Goal: Transaction & Acquisition: Purchase product/service

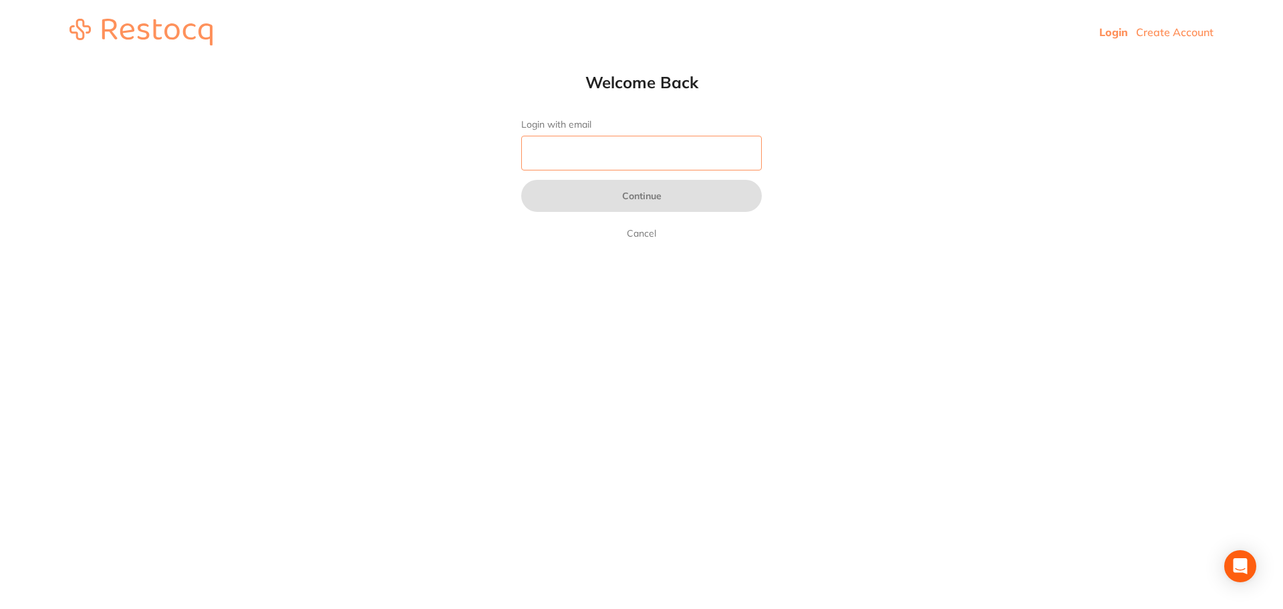
click at [584, 156] on input "Login with email" at bounding box center [641, 153] width 241 height 35
type input "sam@apexdg.com.au"
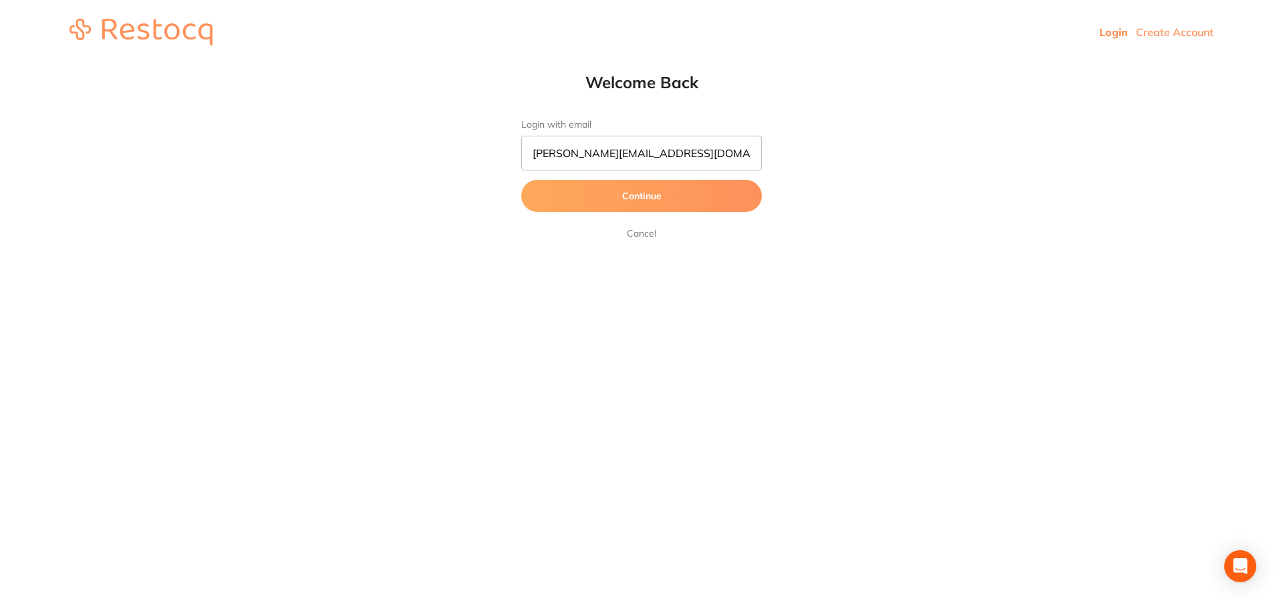
click at [633, 194] on button "Continue" at bounding box center [641, 196] width 241 height 32
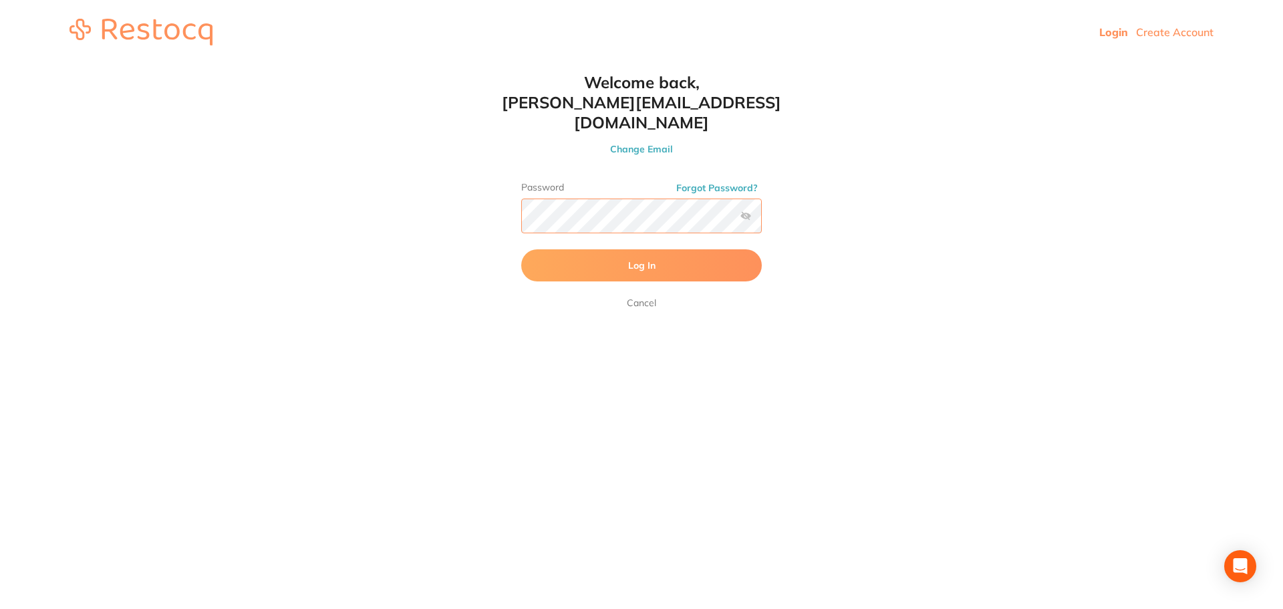
click at [521, 249] on button "Log In" at bounding box center [641, 265] width 241 height 32
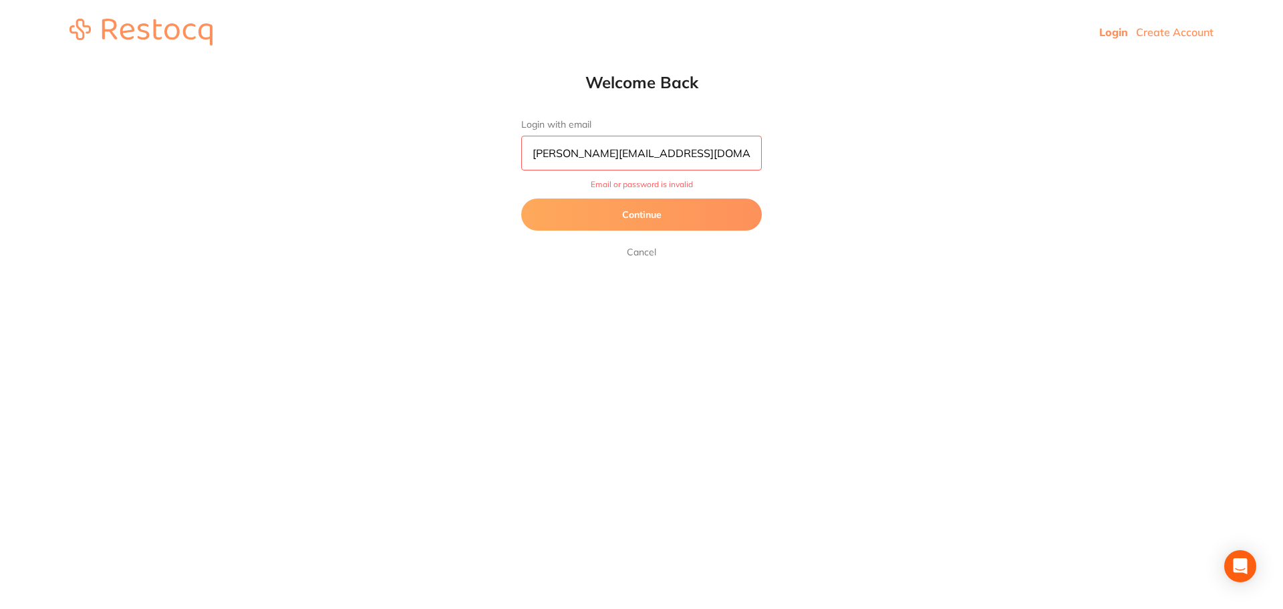
click at [638, 249] on link "Cancel" at bounding box center [641, 252] width 35 height 16
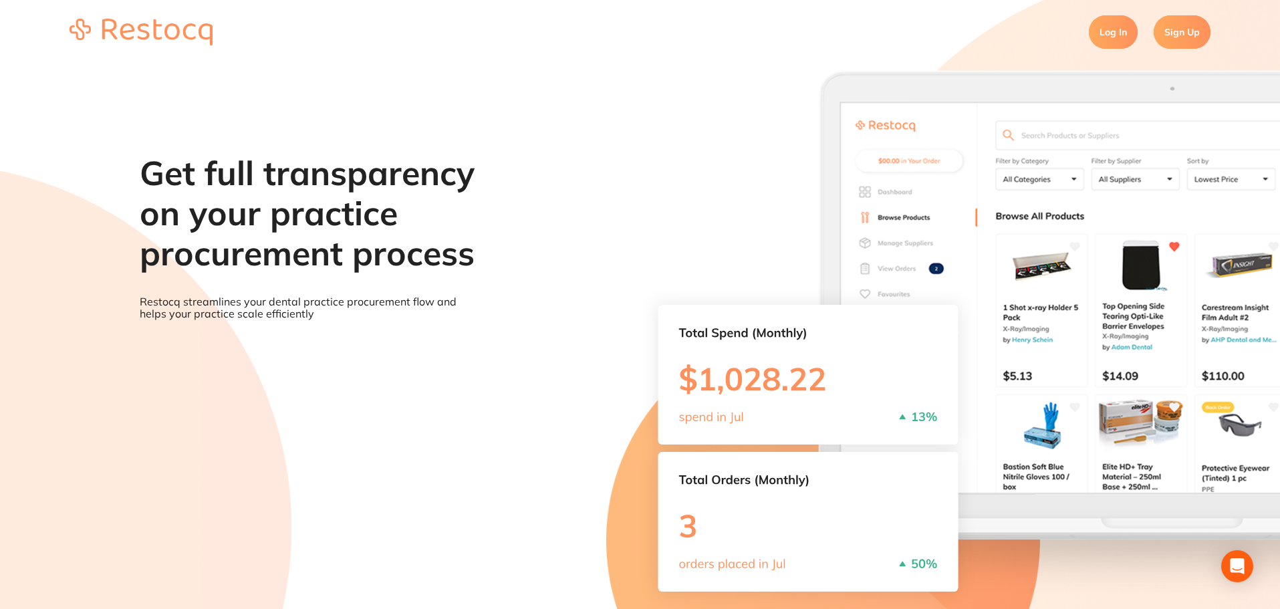
click at [1115, 31] on link "Log In" at bounding box center [1113, 31] width 49 height 33
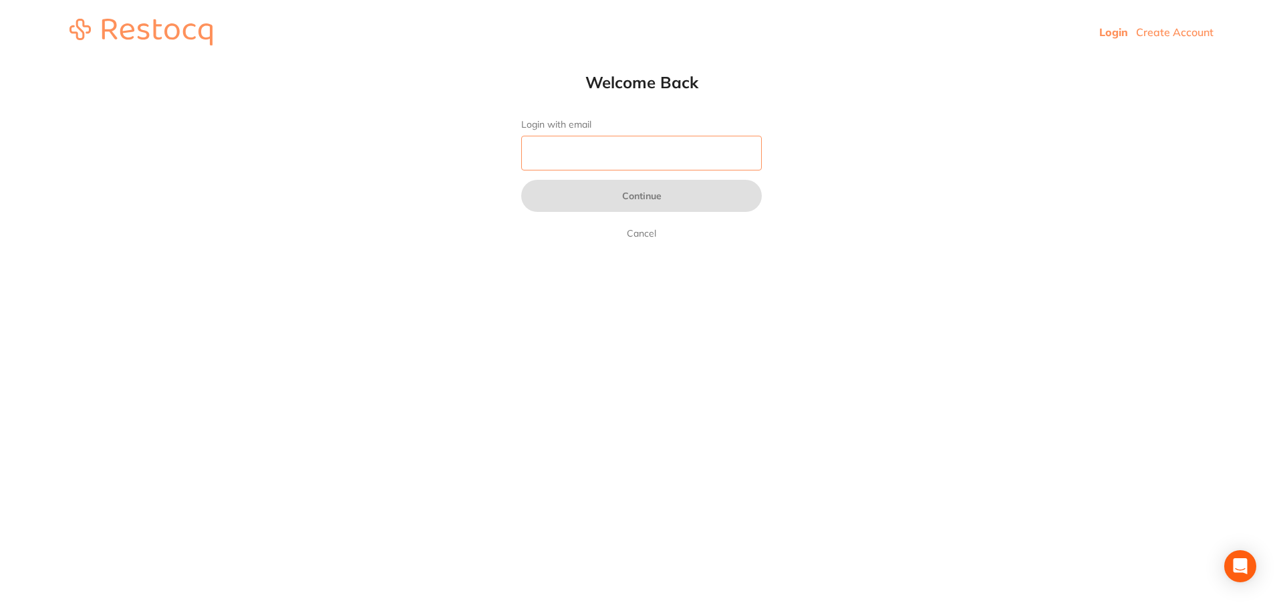
click at [533, 160] on input "Login with email" at bounding box center [641, 153] width 241 height 35
type input "[EMAIL_ADDRESS][DOMAIN_NAME]"
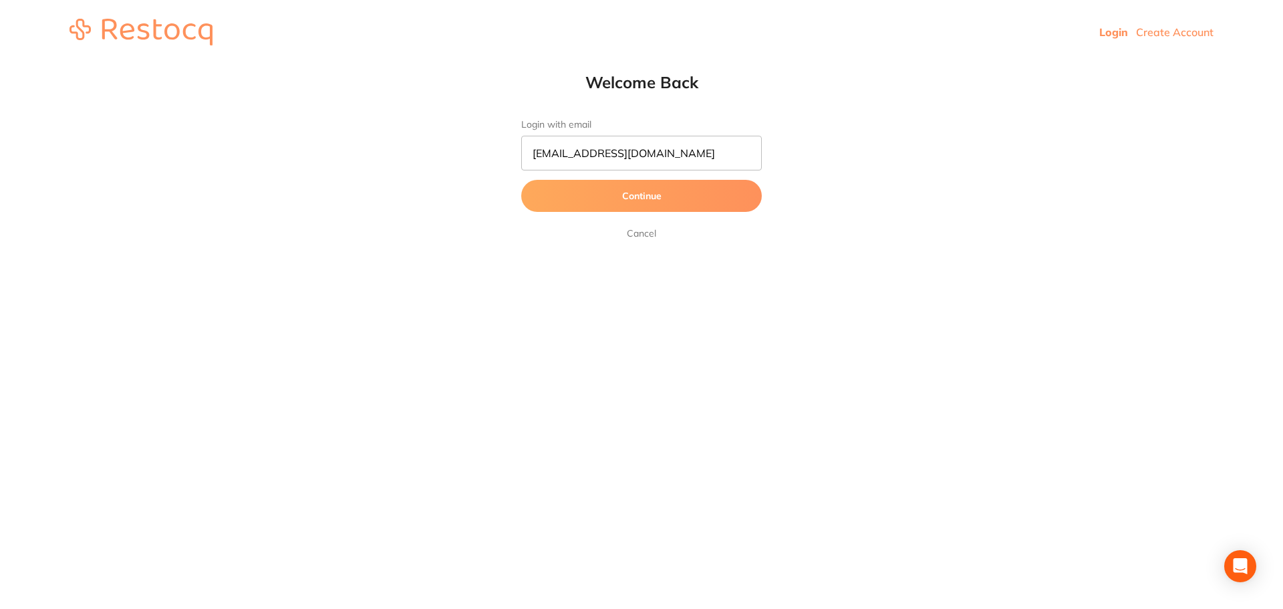
drag, startPoint x: 583, startPoint y: 194, endPoint x: 624, endPoint y: 247, distance: 66.2
click at [583, 194] on button "Continue" at bounding box center [641, 196] width 241 height 32
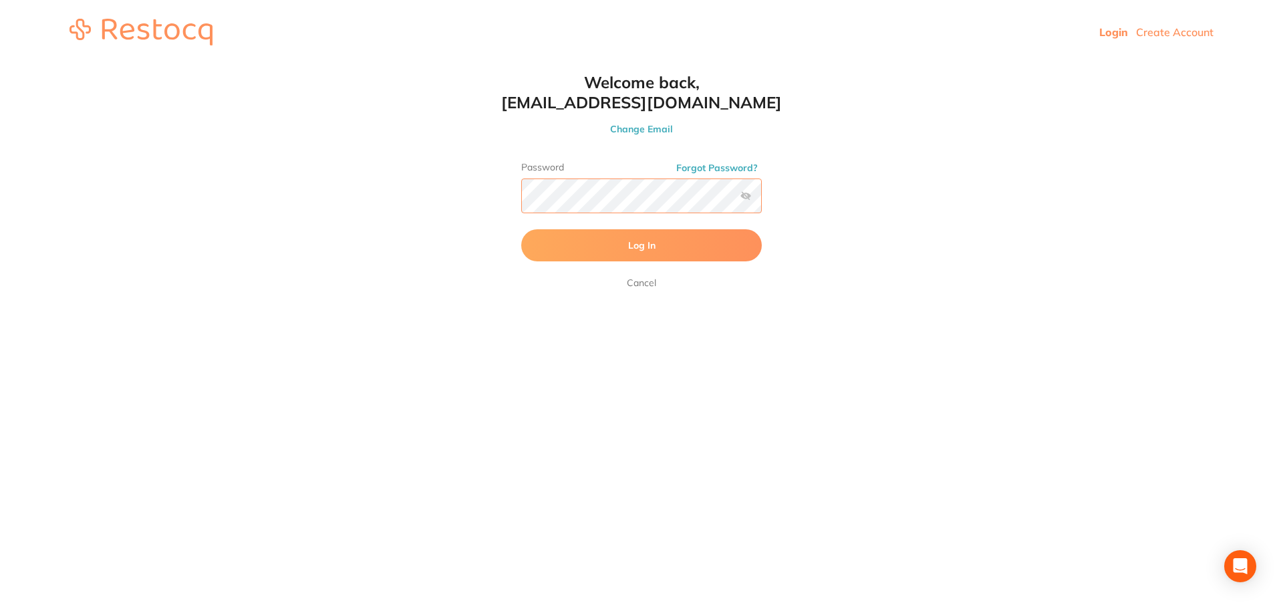
click at [521, 229] on button "Log In" at bounding box center [641, 245] width 241 height 32
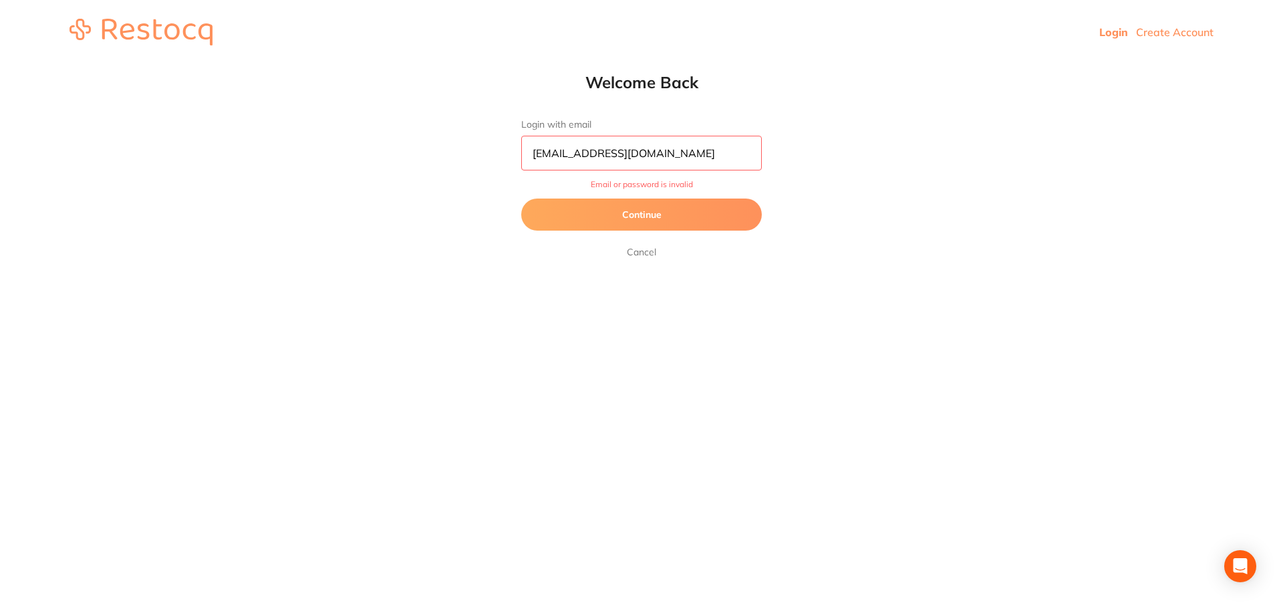
click at [652, 251] on link "Cancel" at bounding box center [641, 252] width 35 height 16
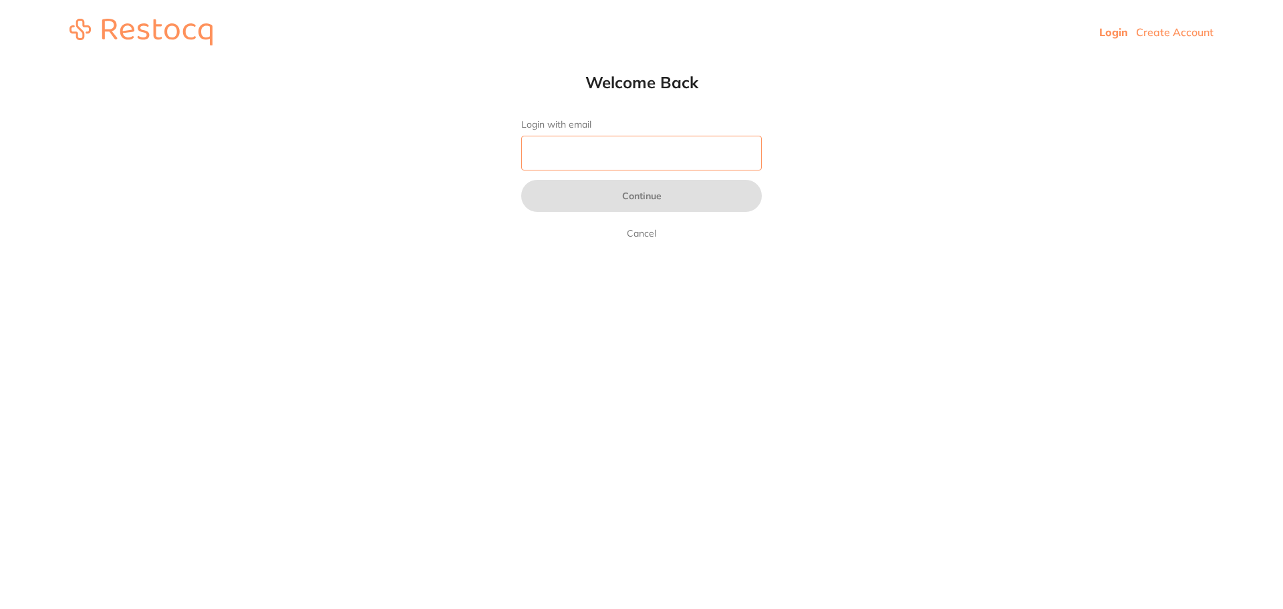
click at [537, 162] on input "Login with email" at bounding box center [641, 153] width 241 height 35
type input "[EMAIL_ADDRESS][DOMAIN_NAME]"
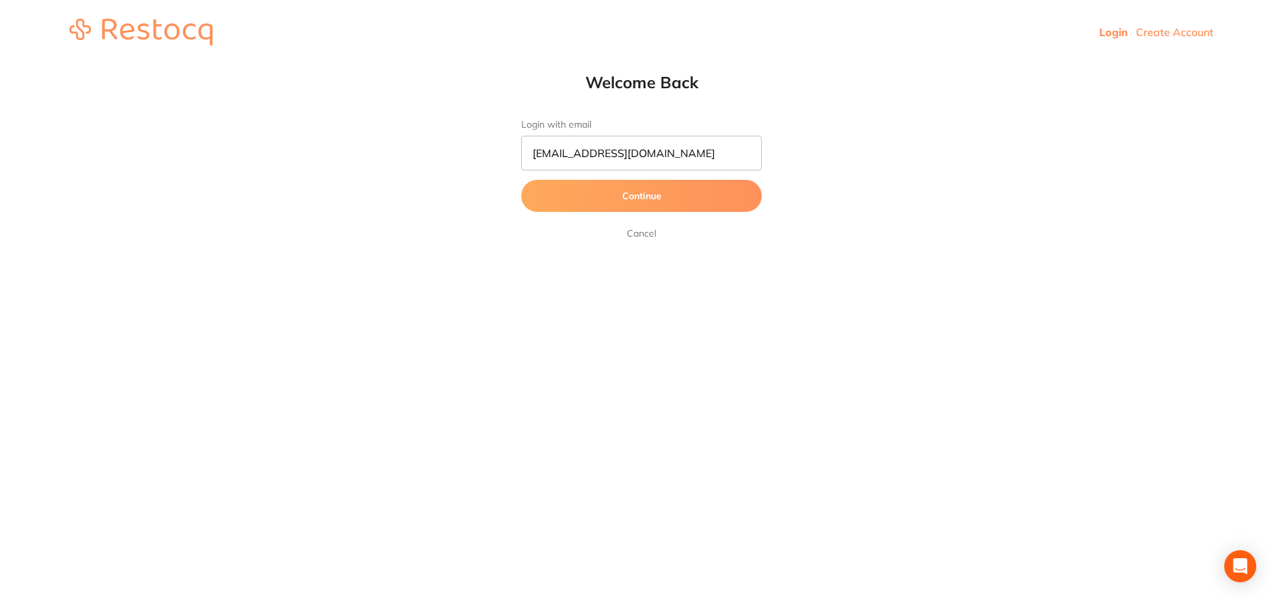
click at [607, 200] on button "Continue" at bounding box center [641, 196] width 241 height 32
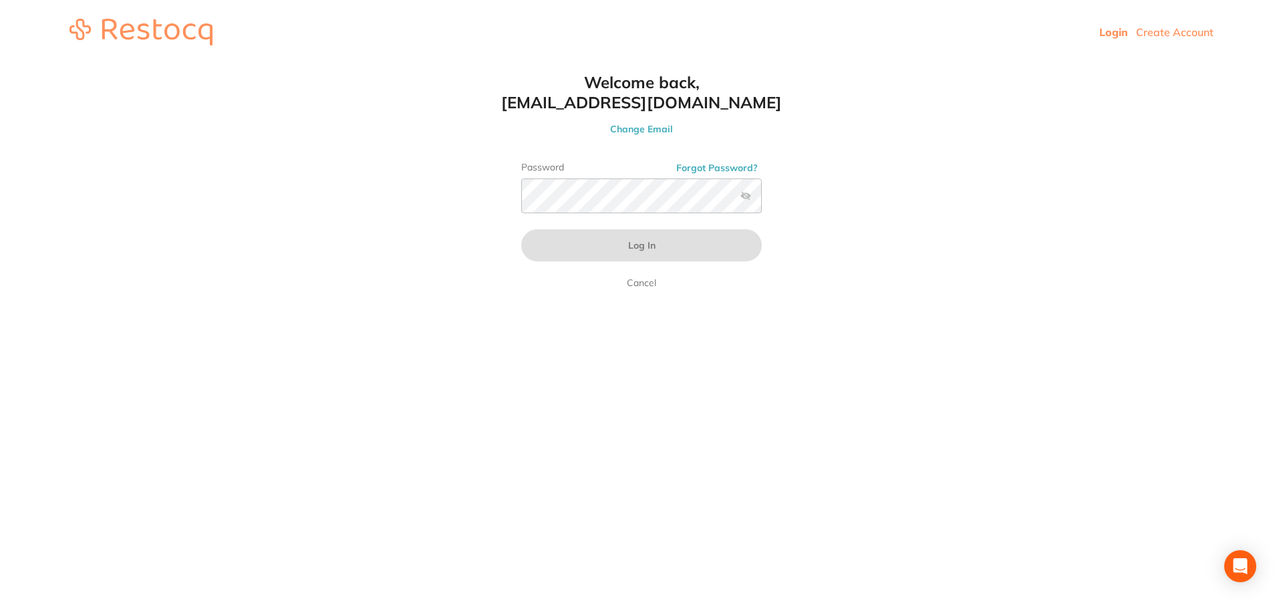
click at [746, 193] on label at bounding box center [745, 195] width 11 height 11
click at [762, 200] on input "checkbox" at bounding box center [762, 200] width 0 height 0
click at [521, 229] on button "Log In" at bounding box center [641, 245] width 241 height 32
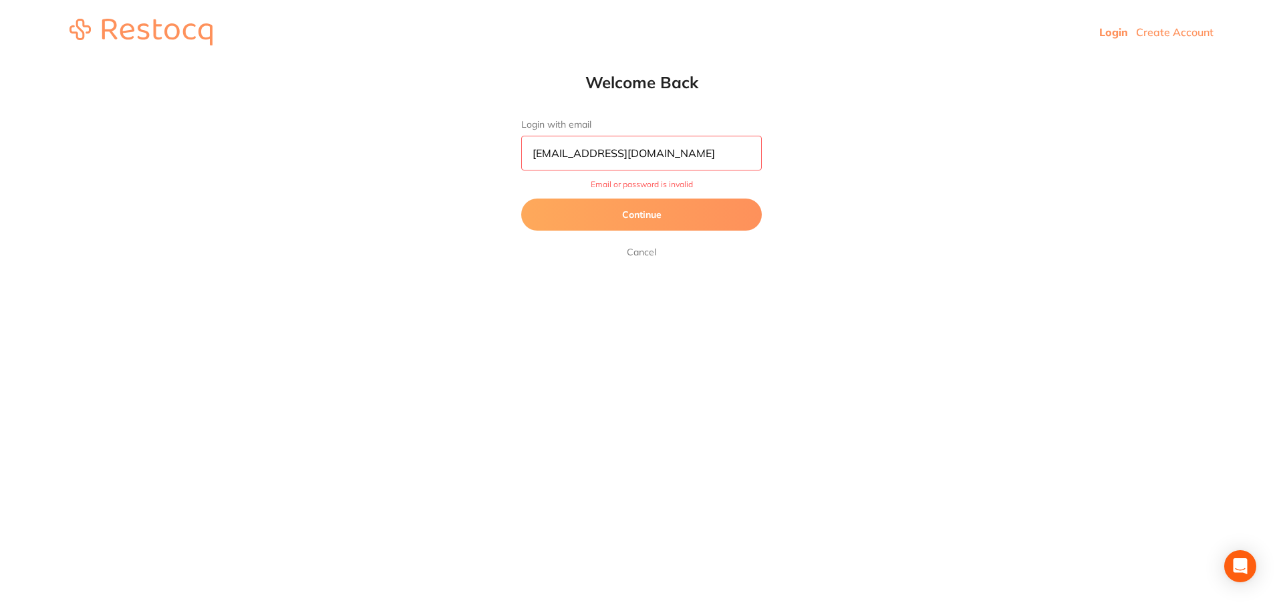
click at [634, 211] on button "Continue" at bounding box center [641, 214] width 241 height 32
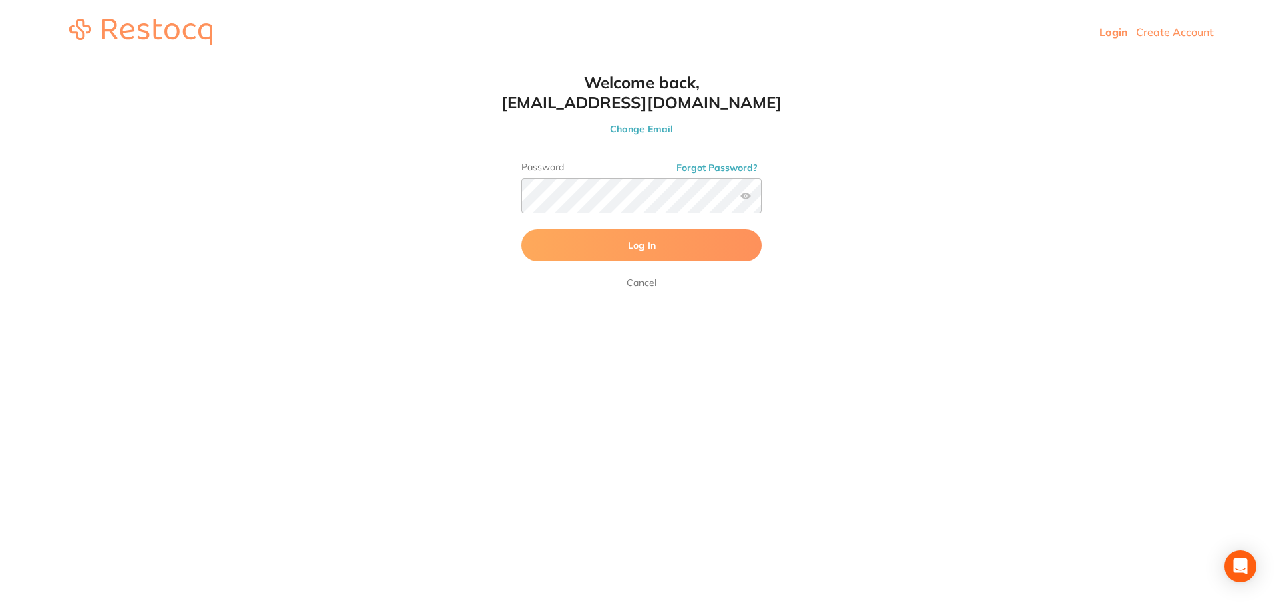
click at [652, 243] on span "Log In" at bounding box center [641, 245] width 27 height 12
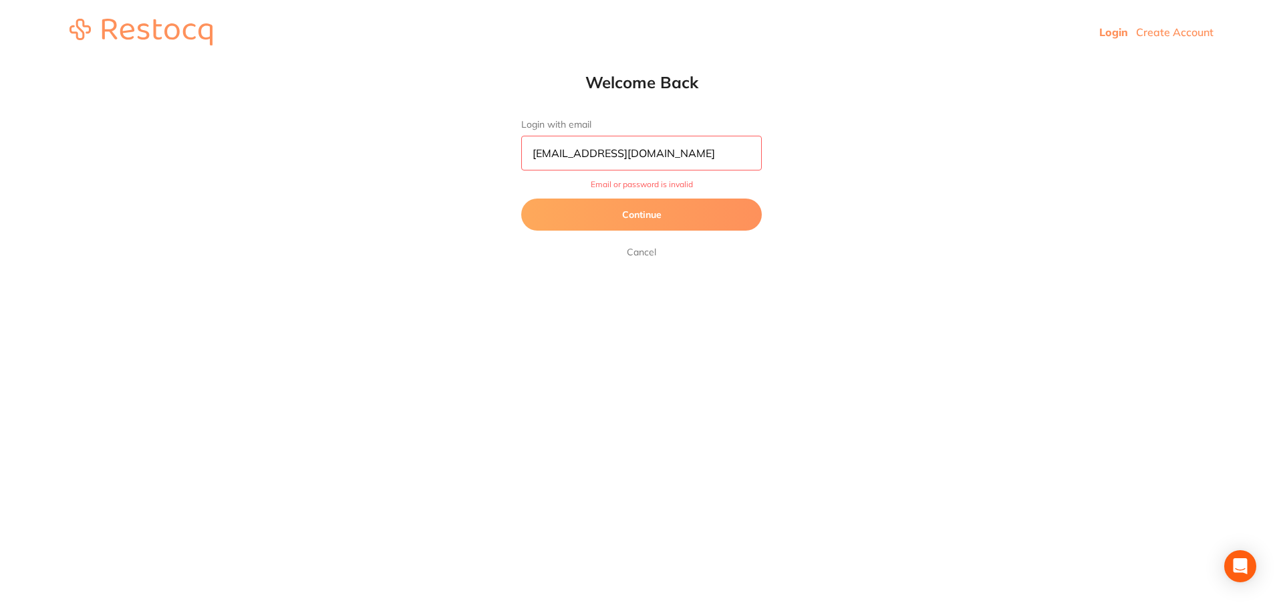
click at [653, 211] on button "Continue" at bounding box center [641, 214] width 241 height 32
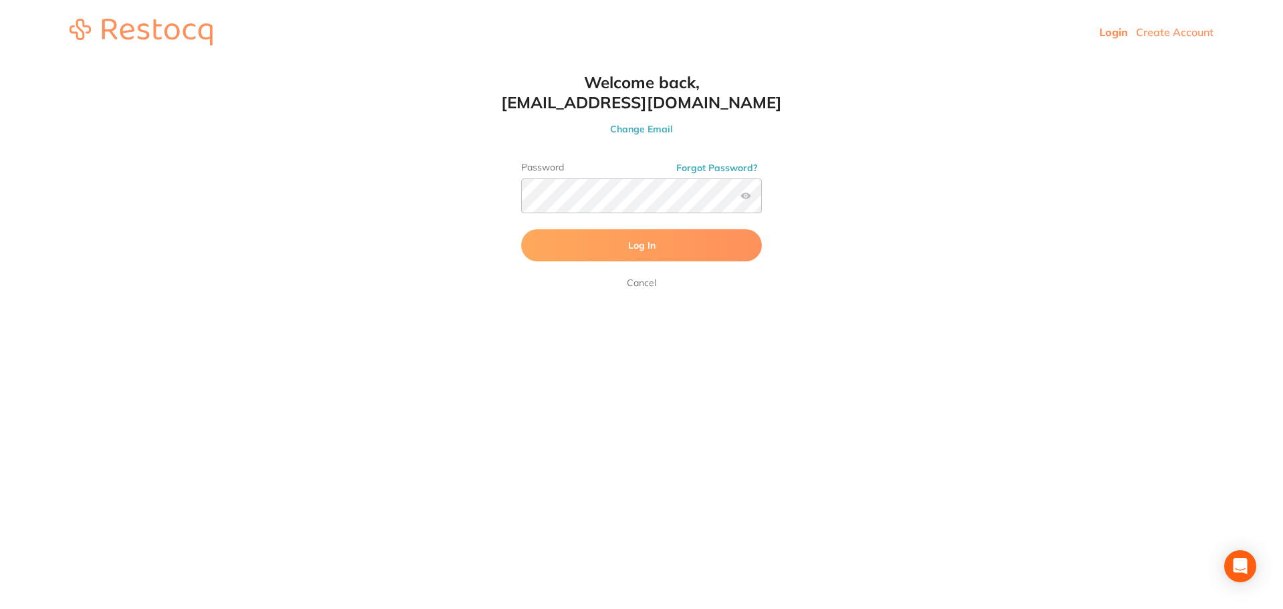
drag, startPoint x: 648, startPoint y: 240, endPoint x: 769, endPoint y: 280, distance: 128.1
click at [648, 240] on span "Log In" at bounding box center [641, 245] width 27 height 12
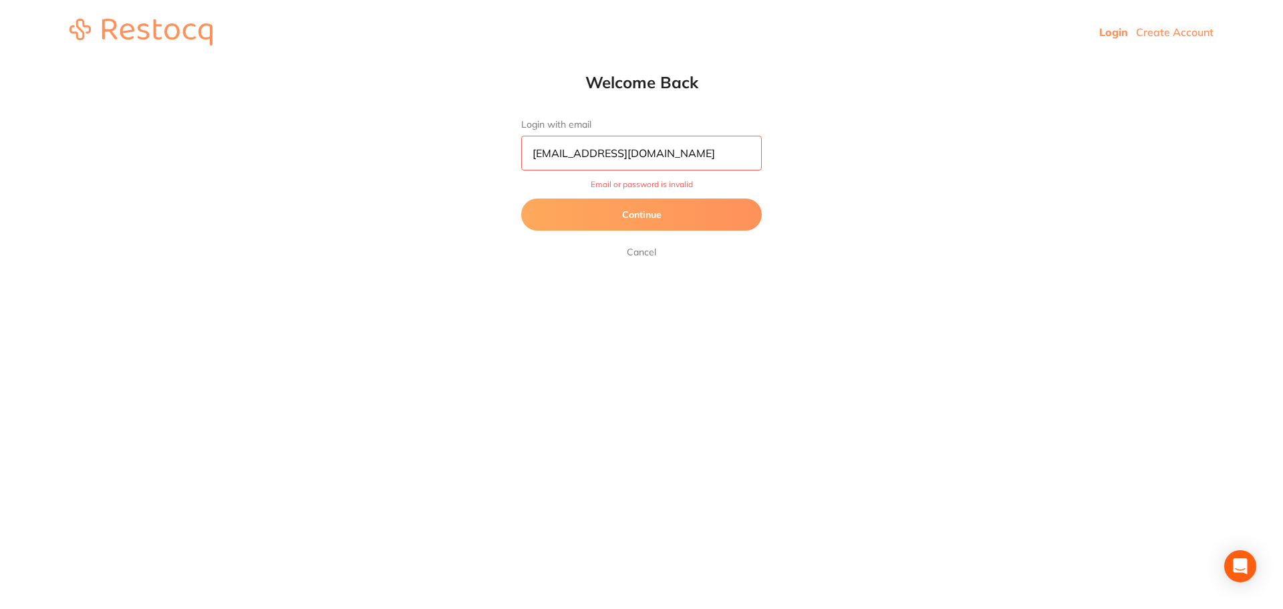
click at [632, 216] on button "Continue" at bounding box center [641, 214] width 241 height 32
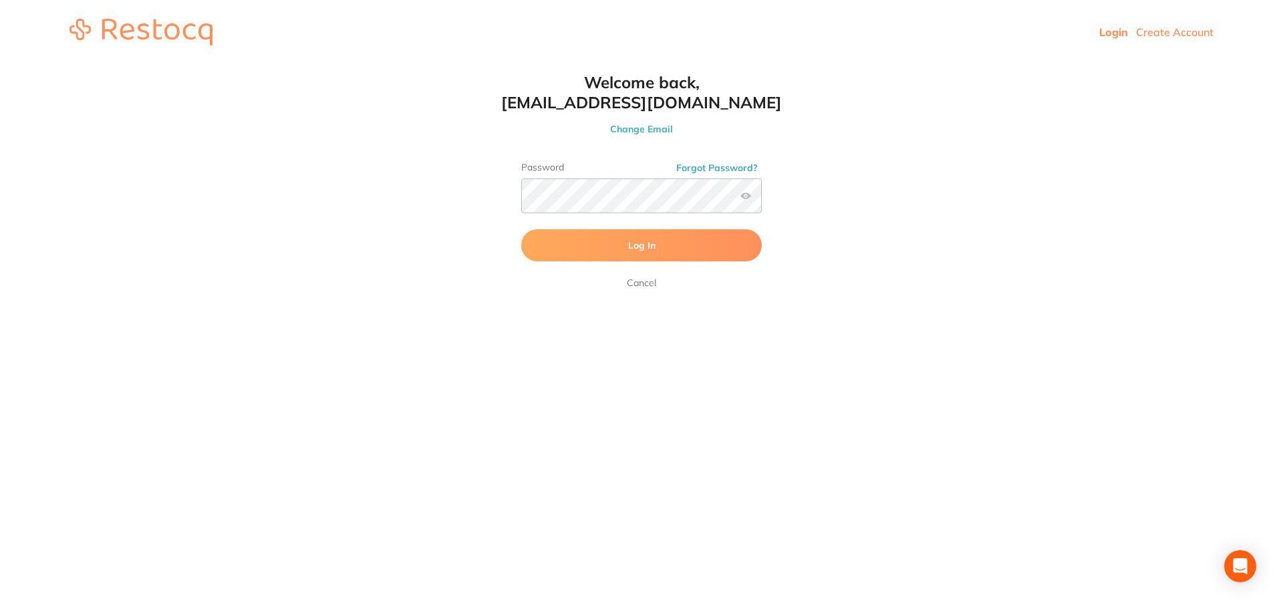
click at [705, 168] on button "Forgot Password?" at bounding box center [717, 168] width 90 height 12
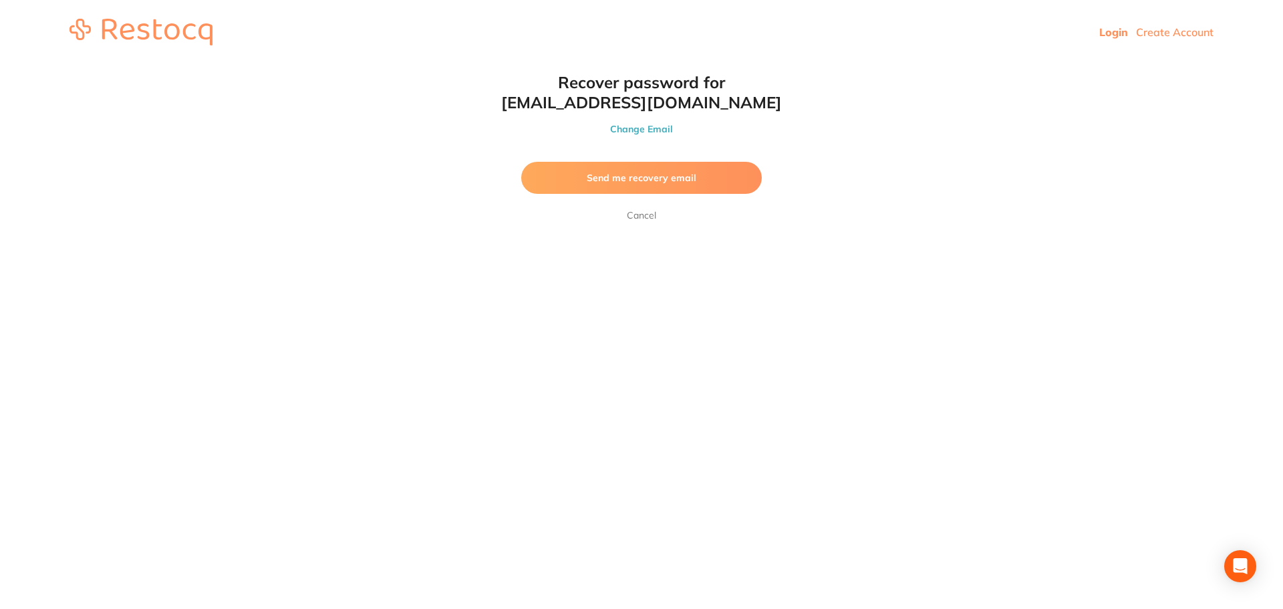
click at [609, 172] on span "Send me recovery email" at bounding box center [642, 178] width 110 height 12
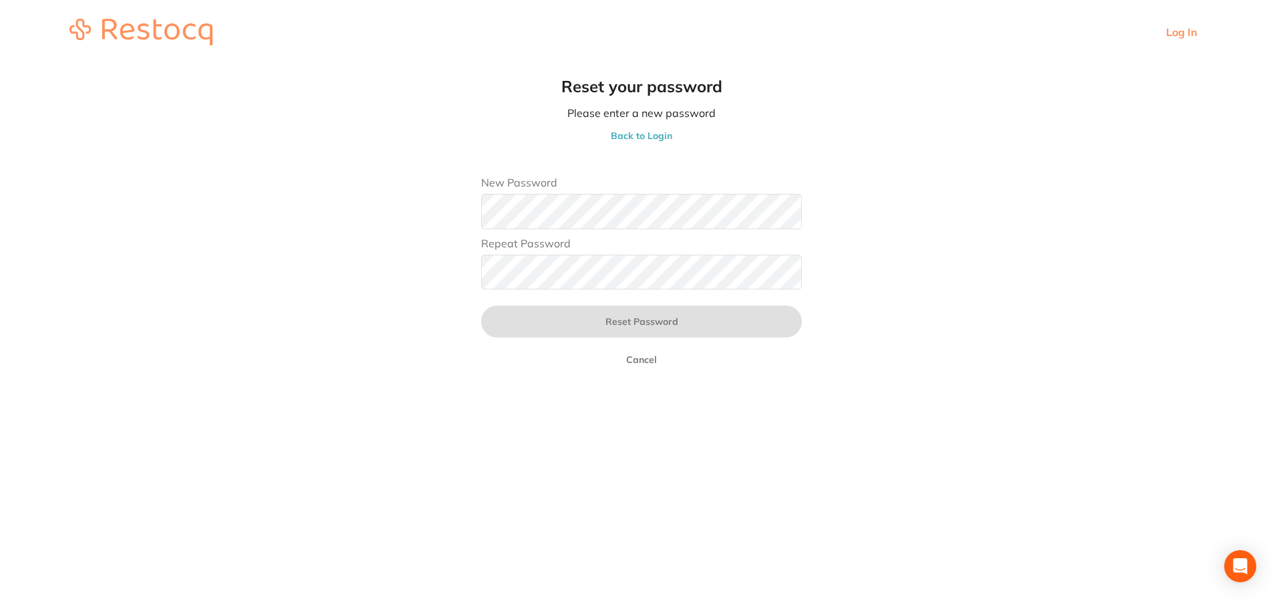
scroll to position [1, 0]
click at [369, 284] on main "Reset your password Please enter a new password Back to Login New Password Repe…" at bounding box center [641, 228] width 1283 height 329
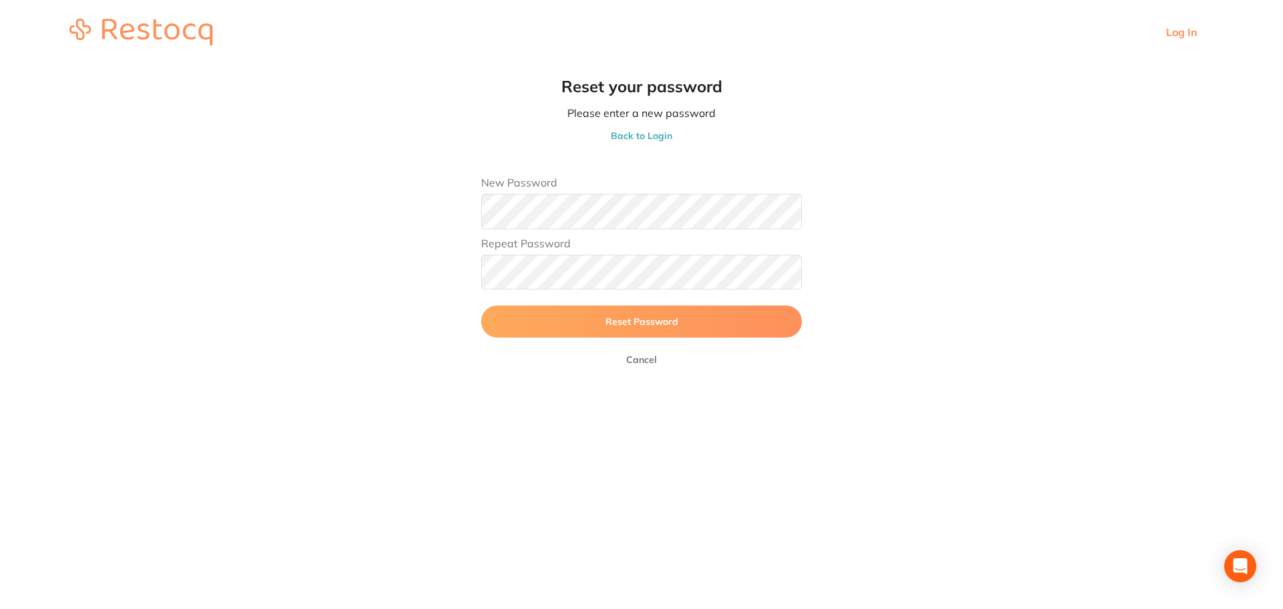
click at [481, 305] on button "Reset Password" at bounding box center [641, 321] width 321 height 32
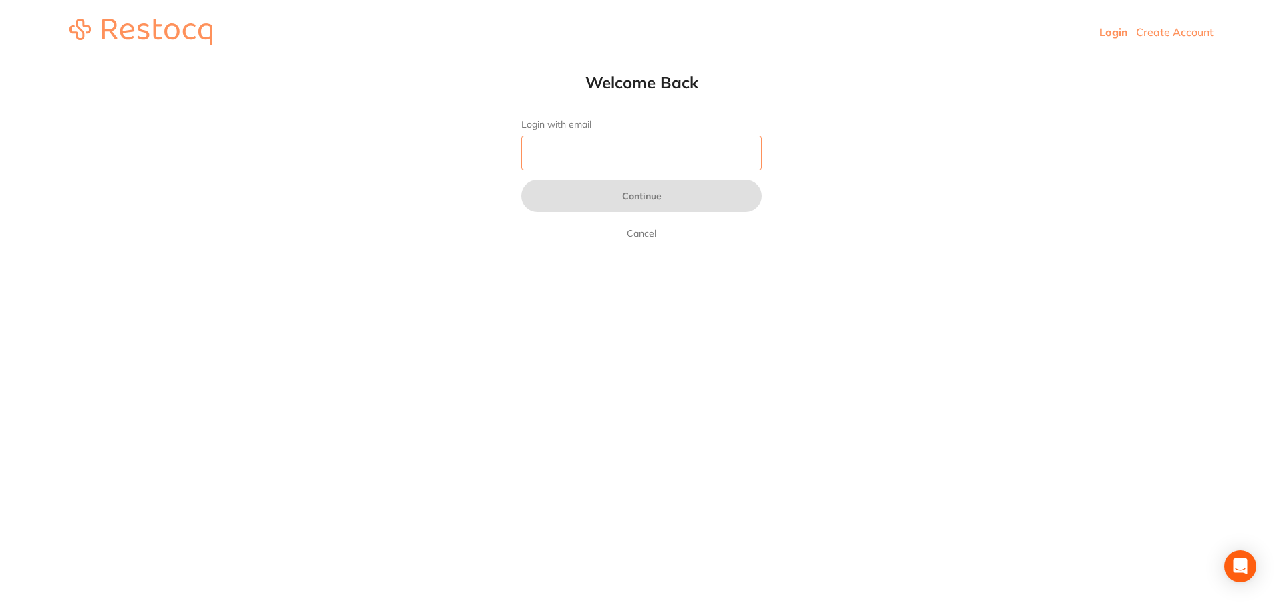
click at [643, 140] on input "Login with email" at bounding box center [641, 153] width 241 height 35
type input "[EMAIL_ADDRESS][DOMAIN_NAME]"
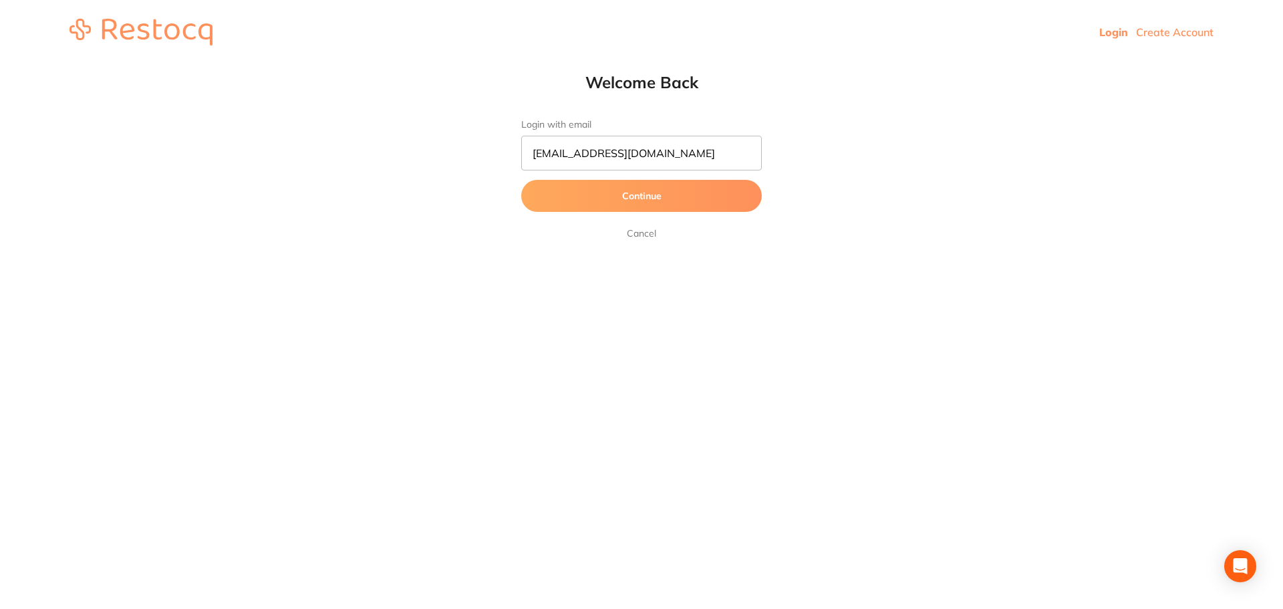
click at [648, 195] on button "Continue" at bounding box center [641, 196] width 241 height 32
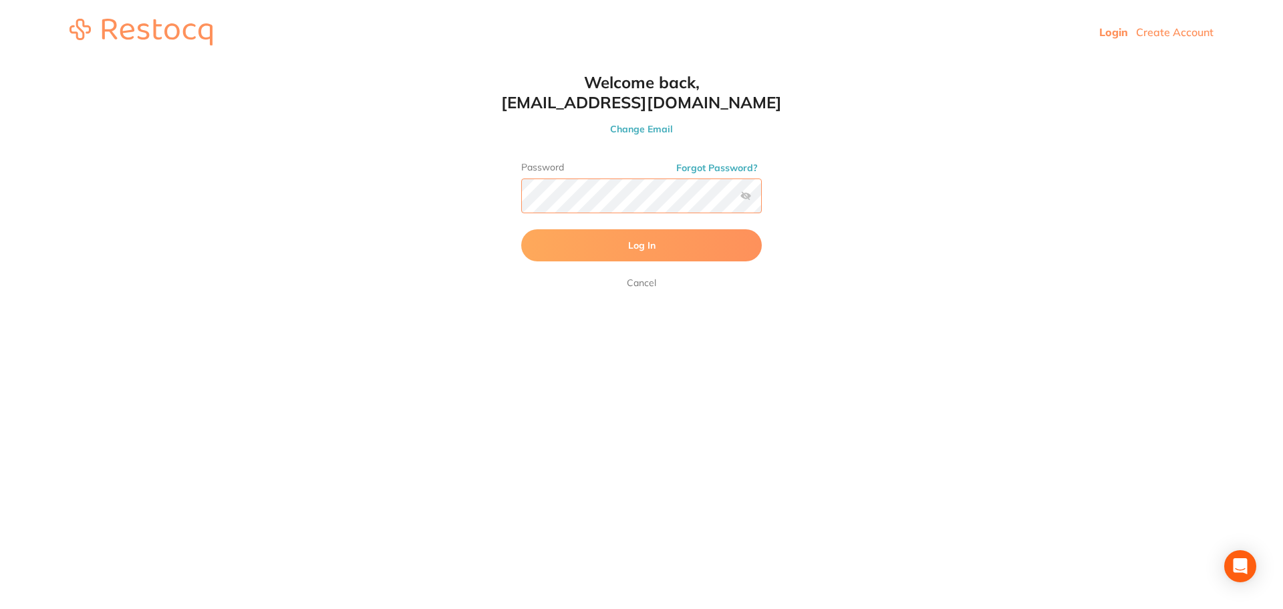
scroll to position [1, 0]
click at [748, 196] on label at bounding box center [745, 195] width 11 height 11
click at [762, 200] on input "checkbox" at bounding box center [762, 200] width 0 height 0
click at [521, 229] on button "Log In" at bounding box center [641, 245] width 241 height 32
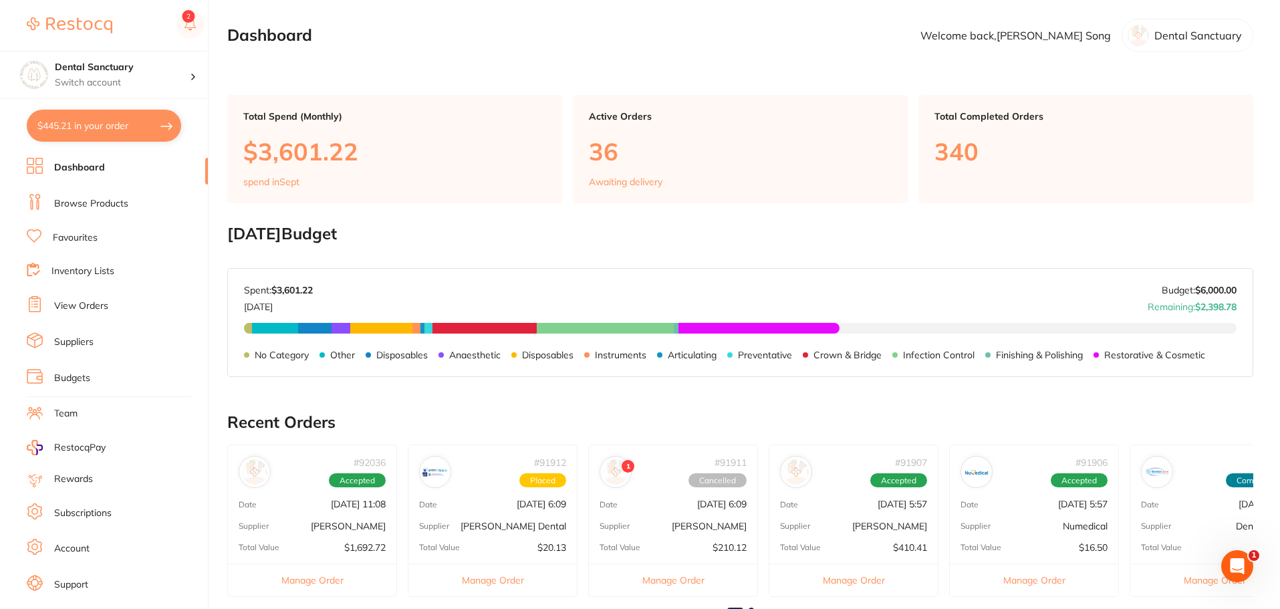
click at [62, 124] on button "$445.21 in your order" at bounding box center [104, 126] width 154 height 32
checkbox input "true"
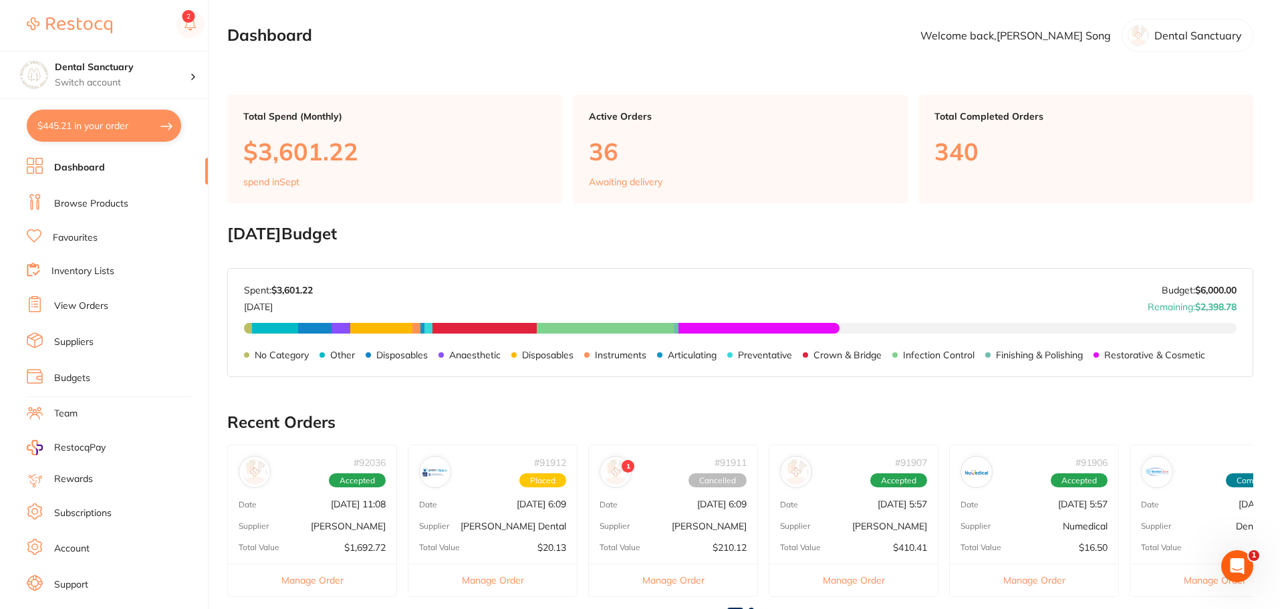
checkbox input "true"
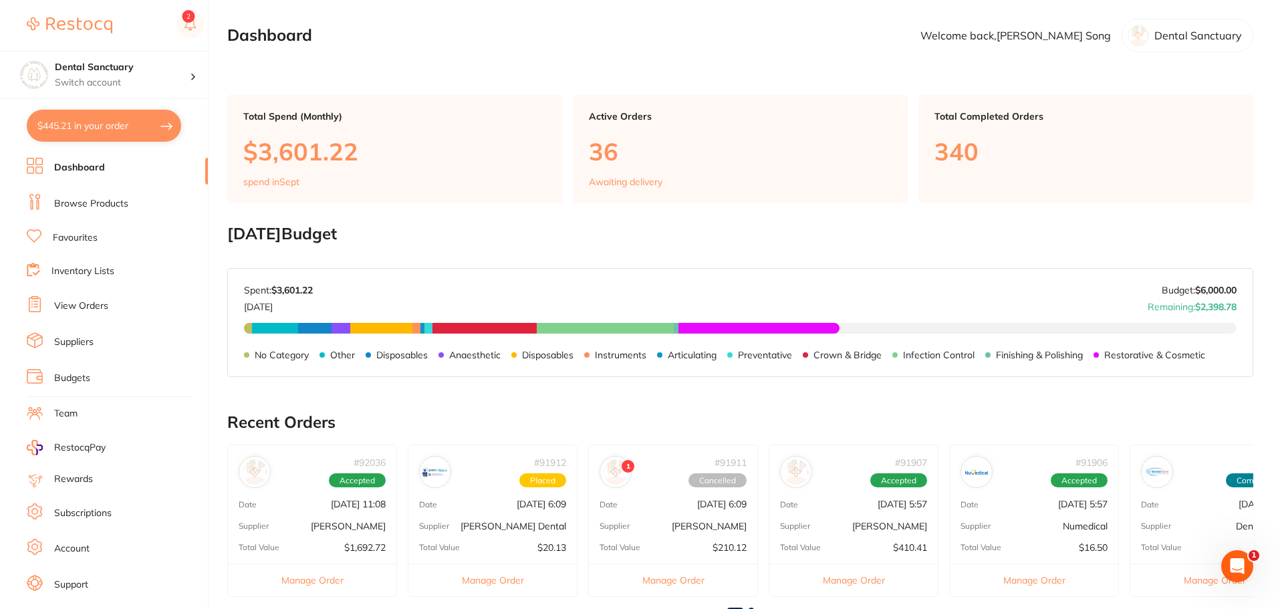
checkbox input "true"
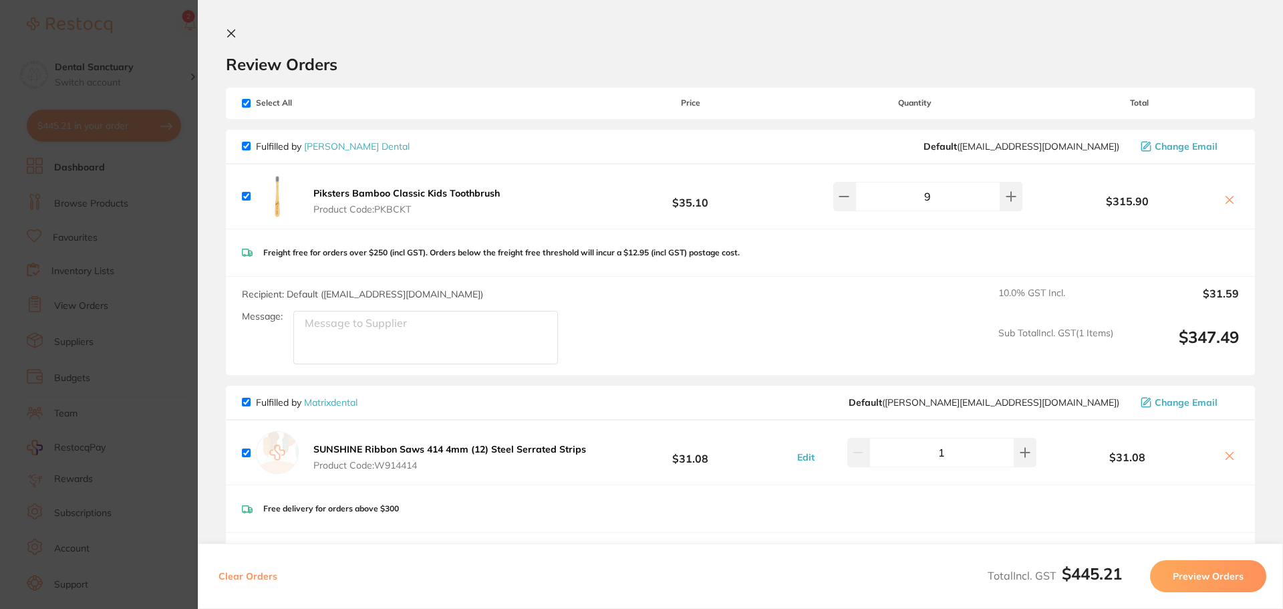
click at [246, 104] on input "checkbox" at bounding box center [246, 103] width 9 height 9
checkbox input "false"
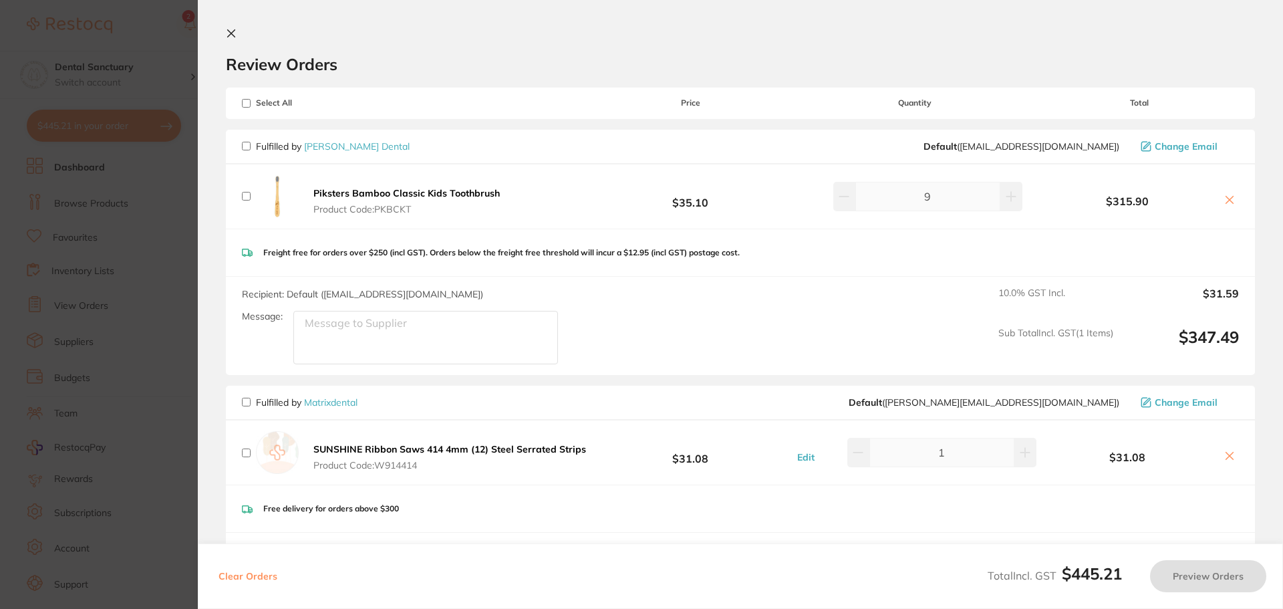
checkbox input "false"
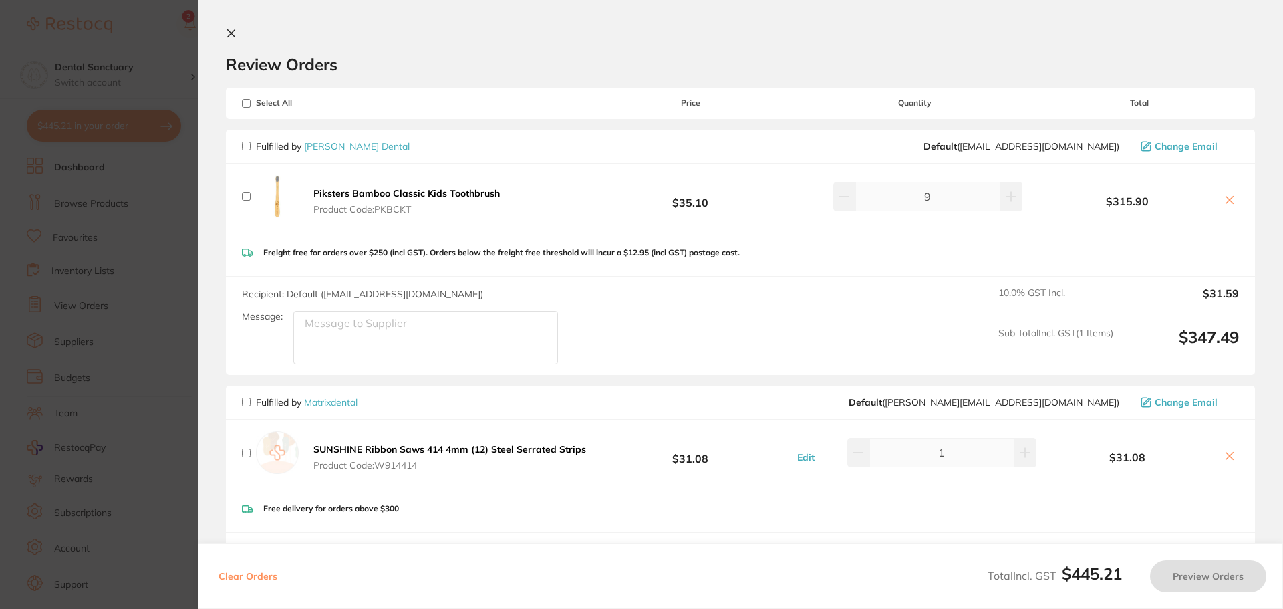
checkbox input "false"
click at [248, 143] on input "checkbox" at bounding box center [246, 146] width 9 height 9
checkbox input "true"
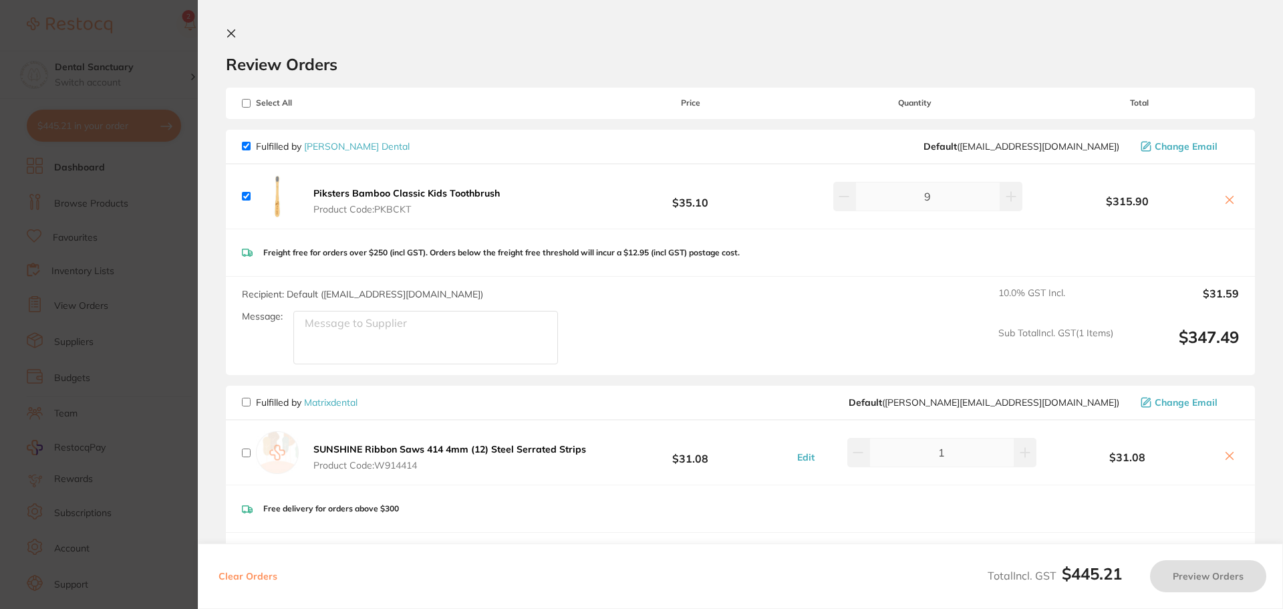
checkbox input "true"
click at [1180, 578] on button "Preview Orders" at bounding box center [1208, 576] width 116 height 32
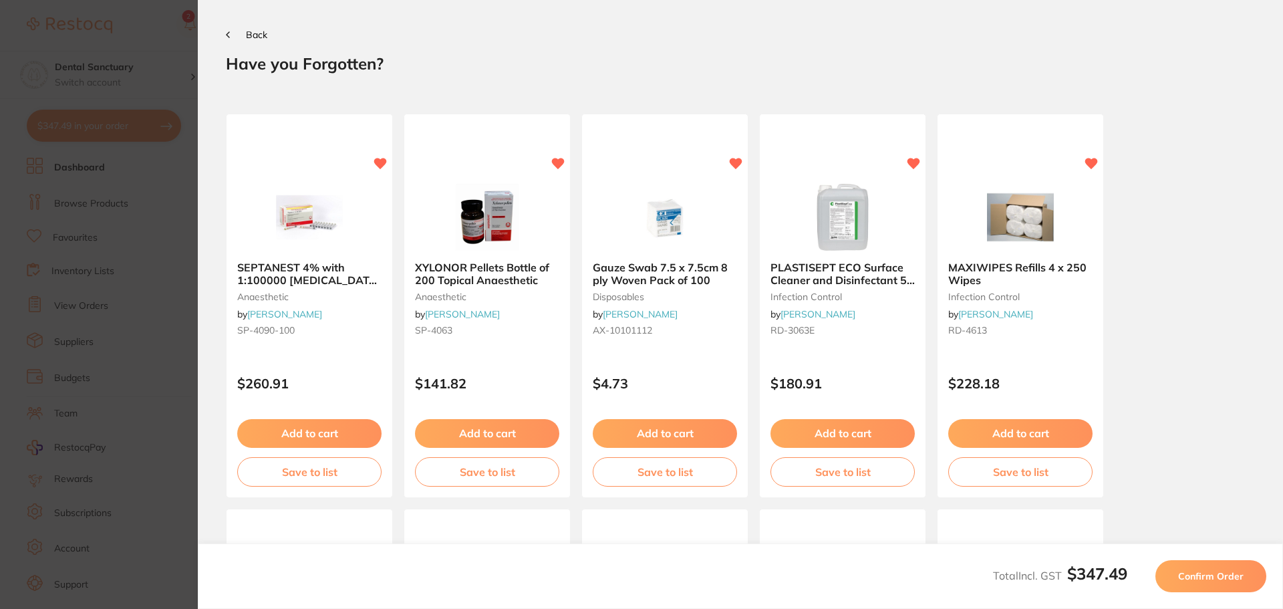
drag, startPoint x: 1211, startPoint y: 573, endPoint x: 1196, endPoint y: 561, distance: 19.4
click at [1212, 573] on span "Confirm Order" at bounding box center [1210, 576] width 65 height 12
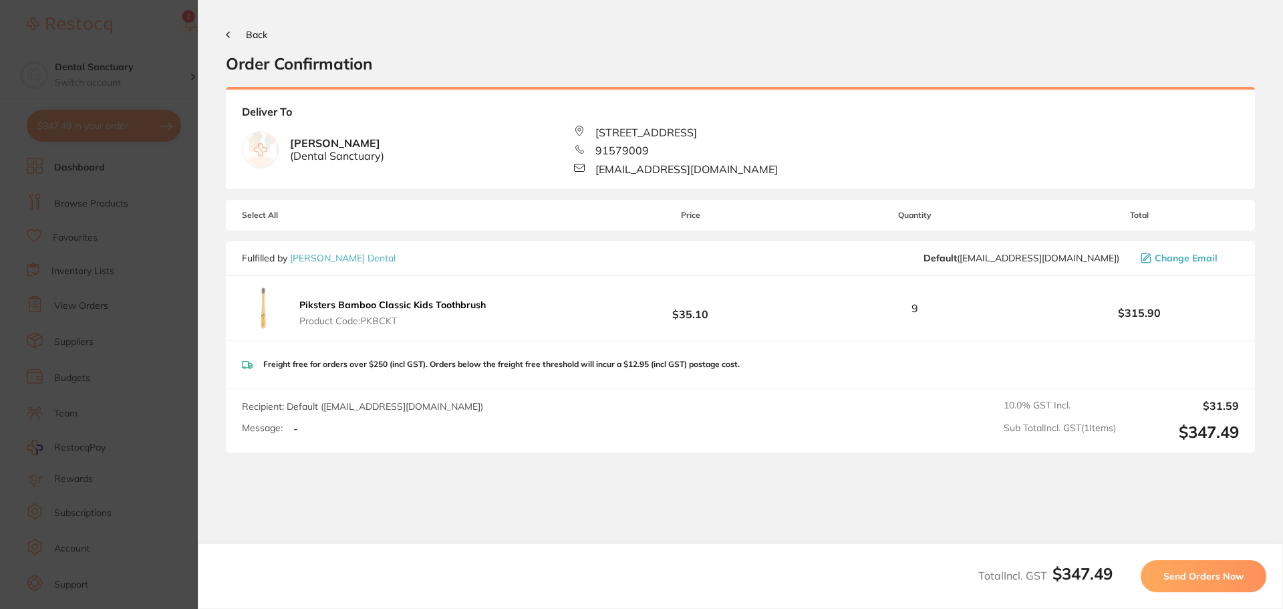
drag, startPoint x: 1210, startPoint y: 569, endPoint x: 1162, endPoint y: 553, distance: 49.9
click at [1208, 569] on button "Send Orders Now" at bounding box center [1204, 576] width 126 height 32
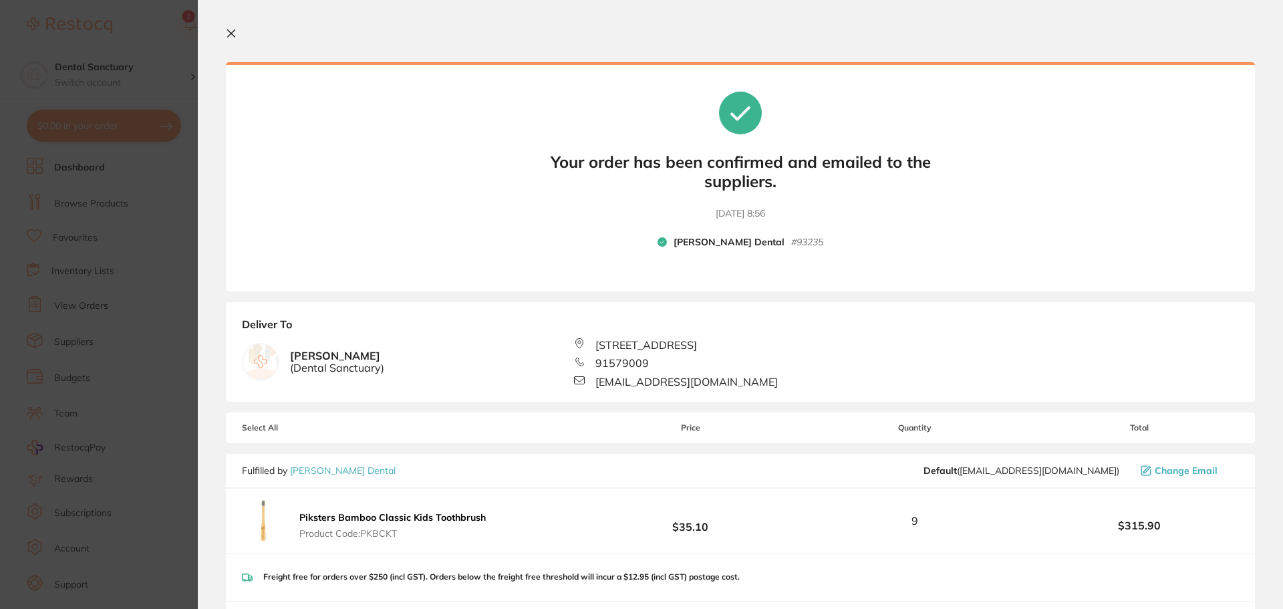
click at [232, 37] on icon at bounding box center [231, 33] width 11 height 11
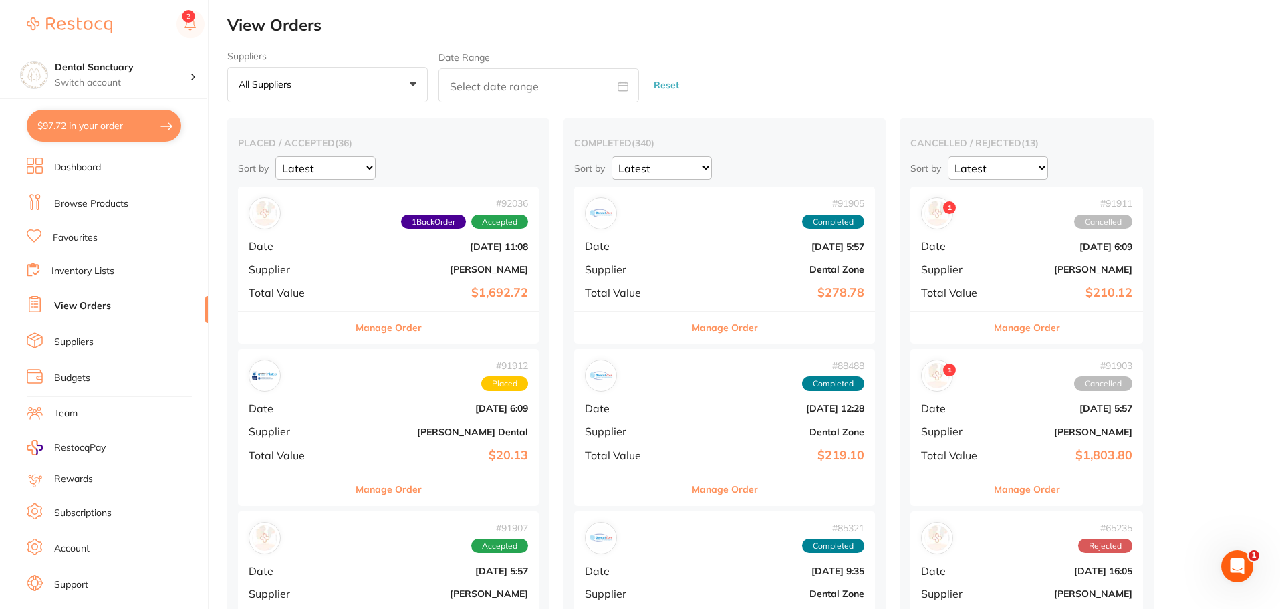
checkbox input "false"
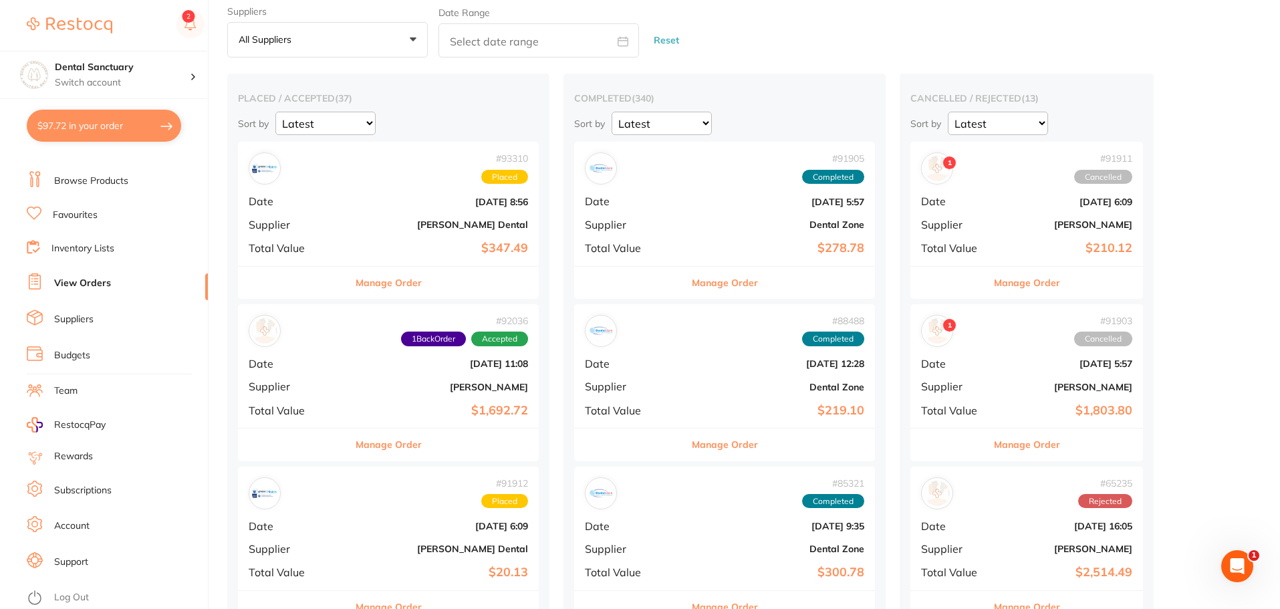
scroll to position [67, 0]
